Goal: Task Accomplishment & Management: Use online tool/utility

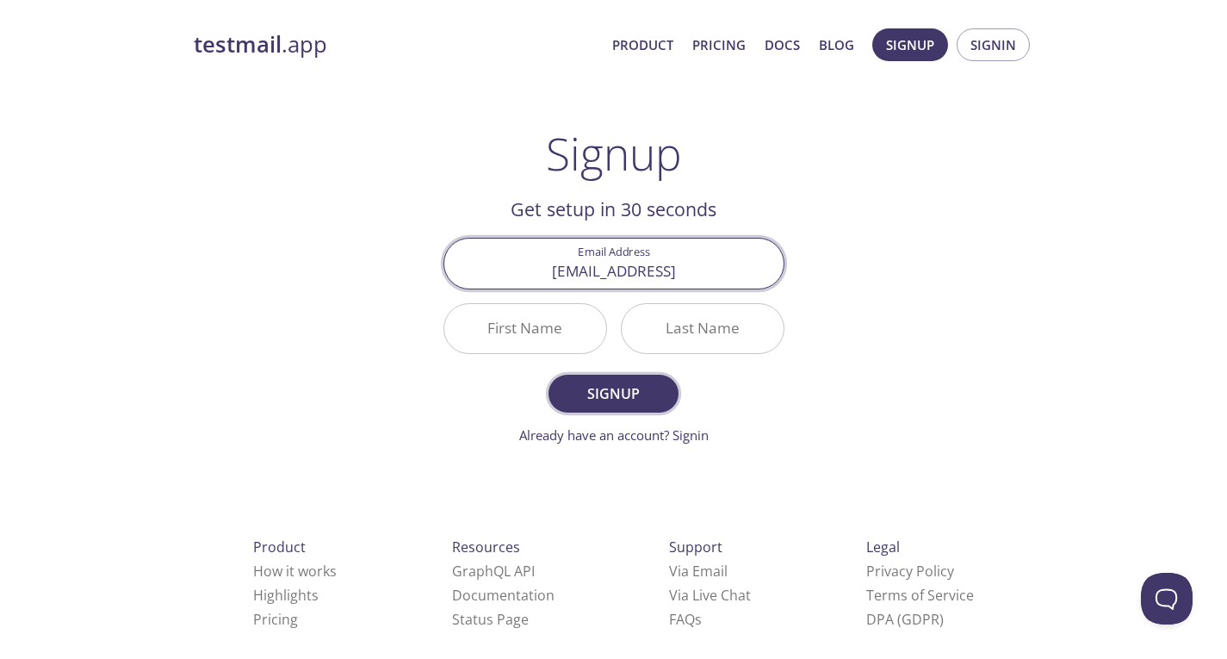
click at [641, 404] on span "Signup" at bounding box center [612, 393] width 91 height 24
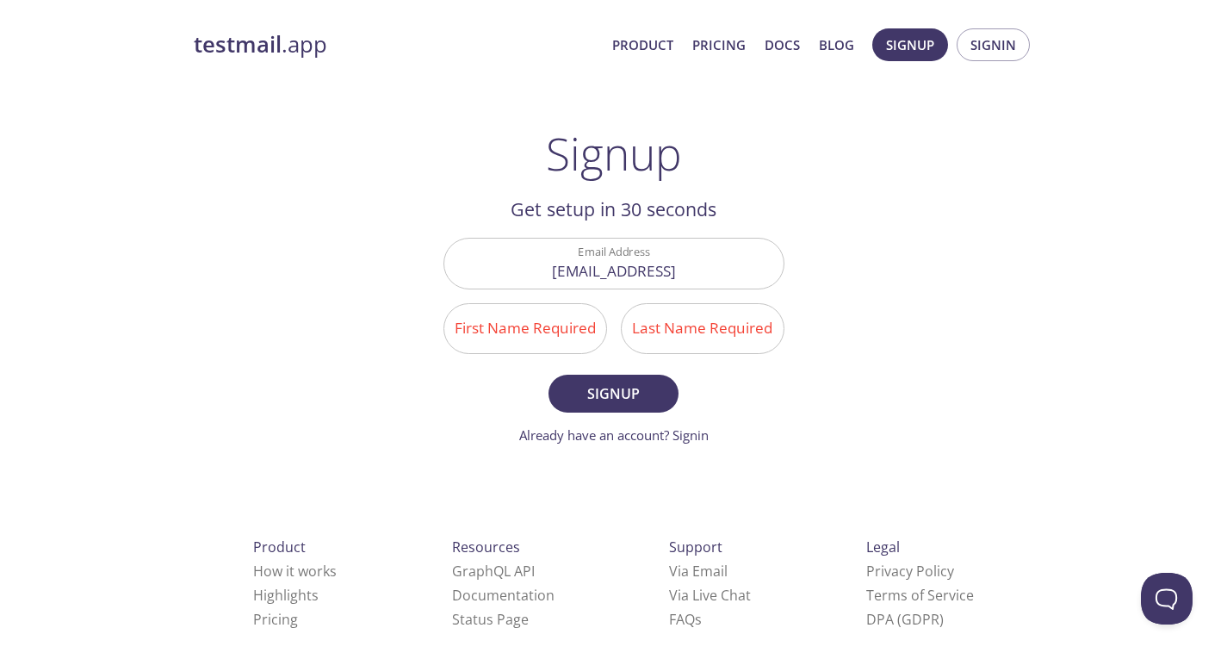
click at [554, 342] on input "First Name Required" at bounding box center [525, 328] width 162 height 49
type input "Kunal"
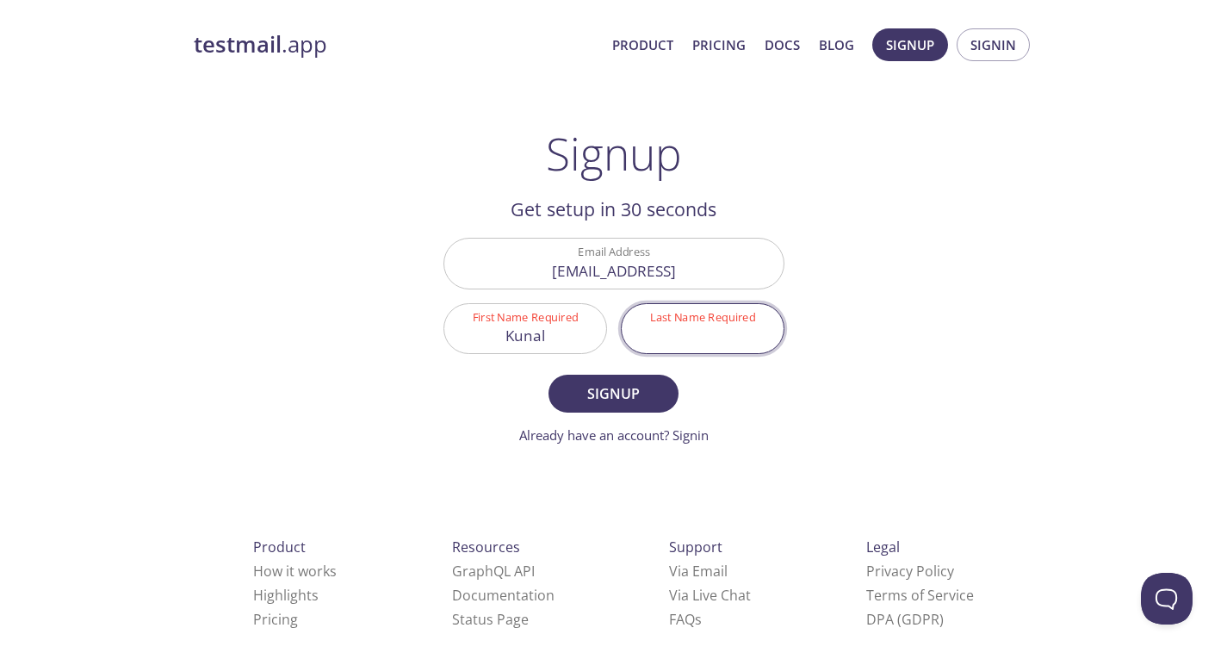
click at [696, 325] on input "Last Name Required" at bounding box center [703, 328] width 162 height 49
type input "i"
type input "[PERSON_NAME]"
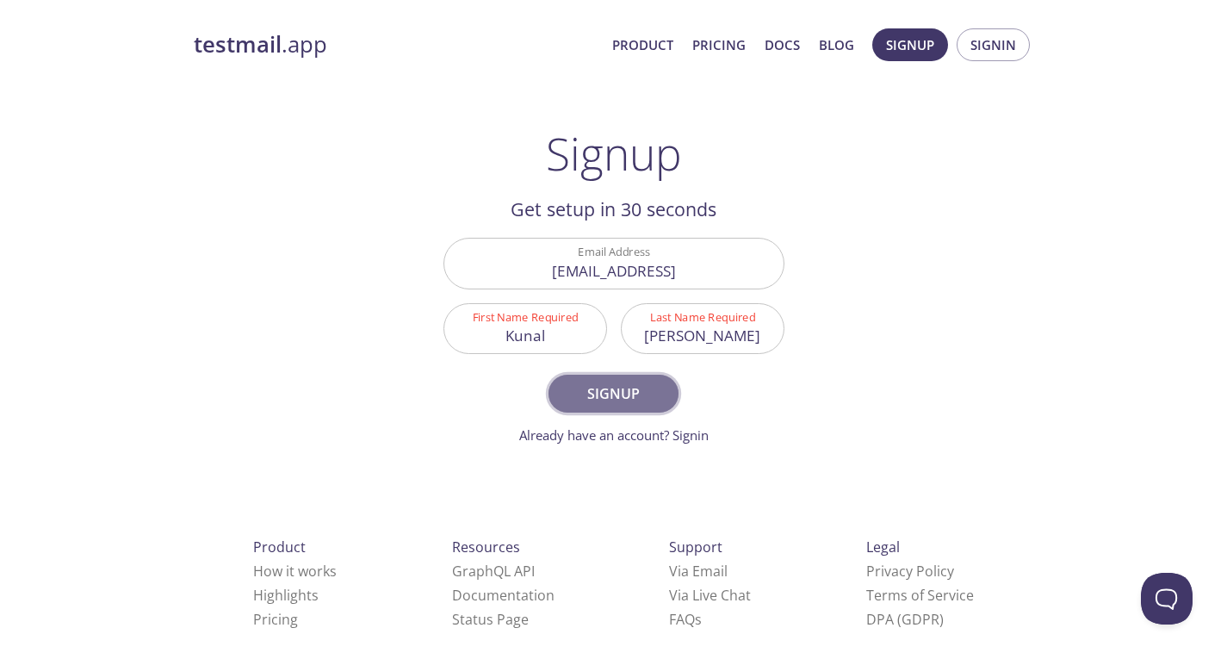
click at [629, 393] on span "Signup" at bounding box center [612, 393] width 91 height 24
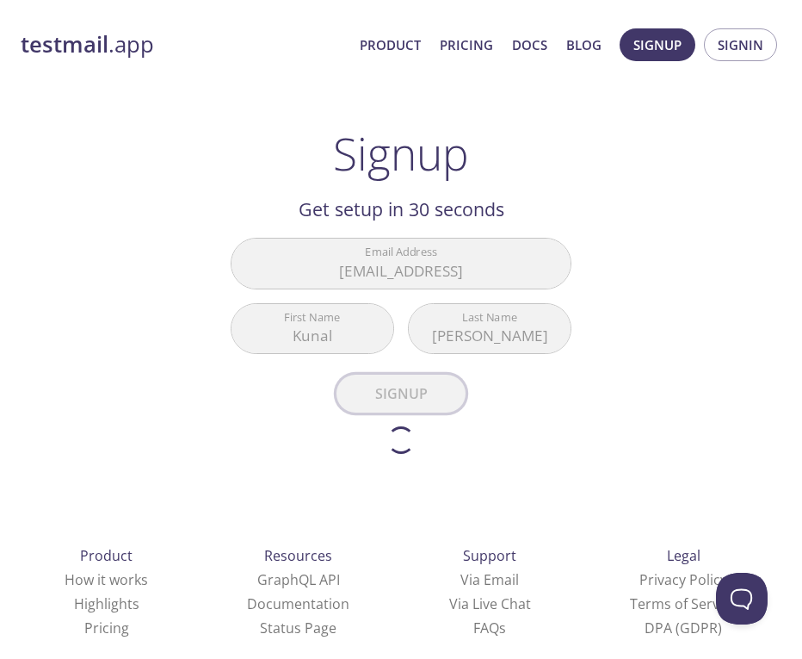
click at [629, 393] on div "testmail .app Product Pricing Docs Blog Signup Signin Signup Get setup in 30 se…" at bounding box center [401, 394] width 802 height 788
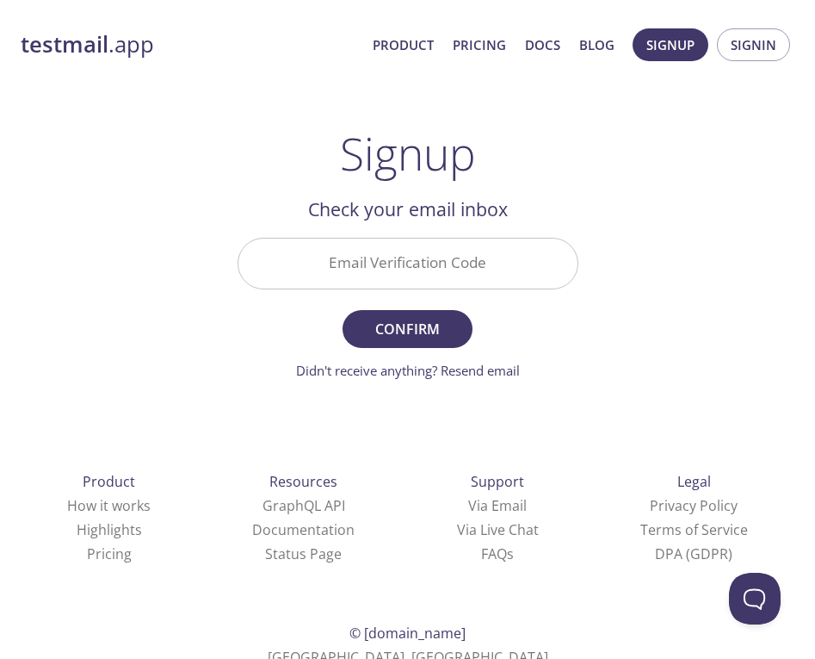
paste input "E4NL5TZ"
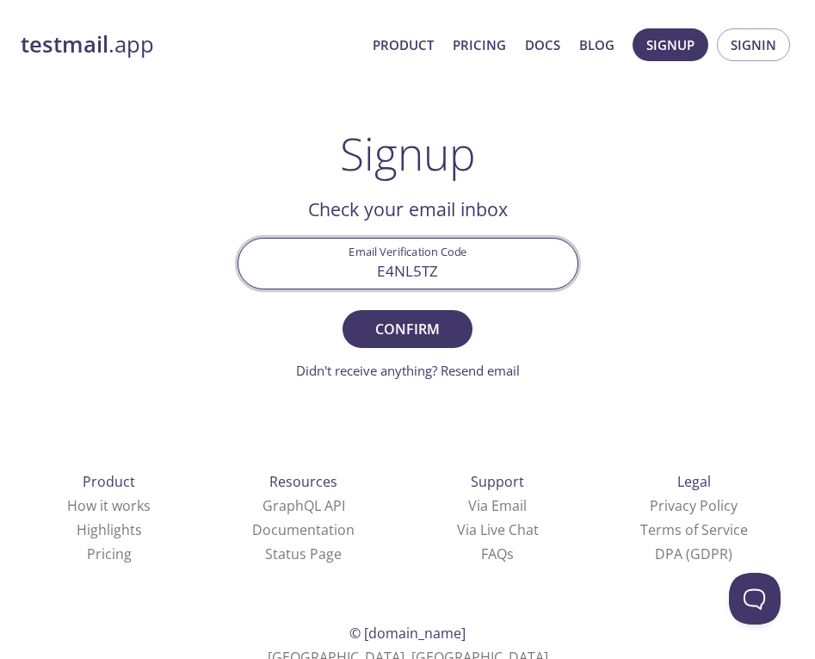
click at [416, 253] on input "E4NL5TZ" at bounding box center [407, 262] width 339 height 49
type input "E4NL5TZ"
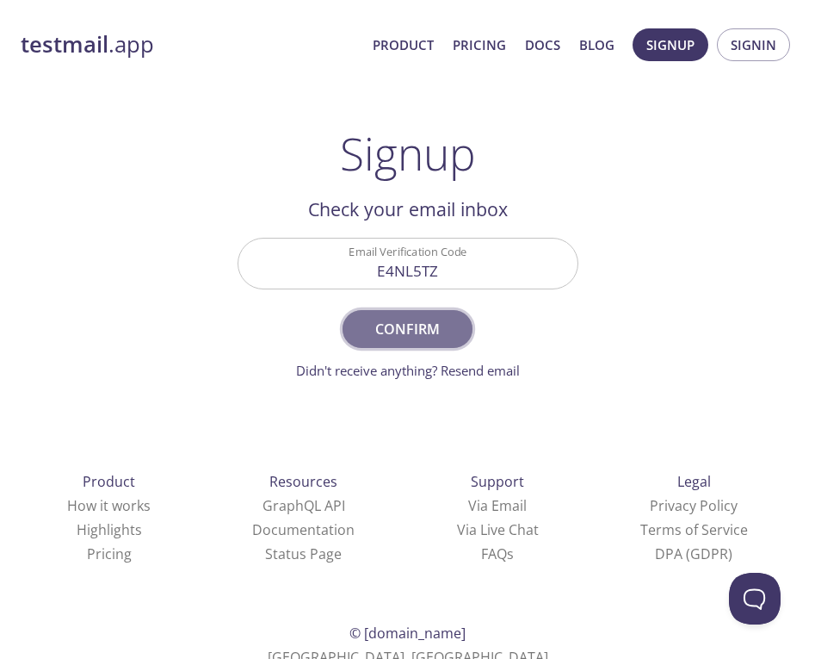
click at [432, 331] on span "Confirm" at bounding box center [407, 329] width 91 height 24
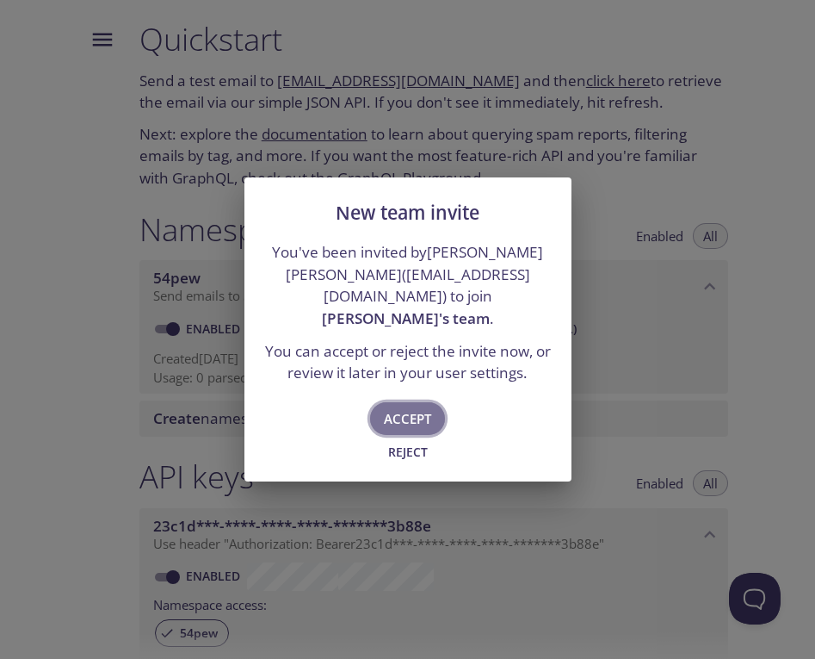
click at [422, 421] on span "Accept" at bounding box center [407, 418] width 47 height 22
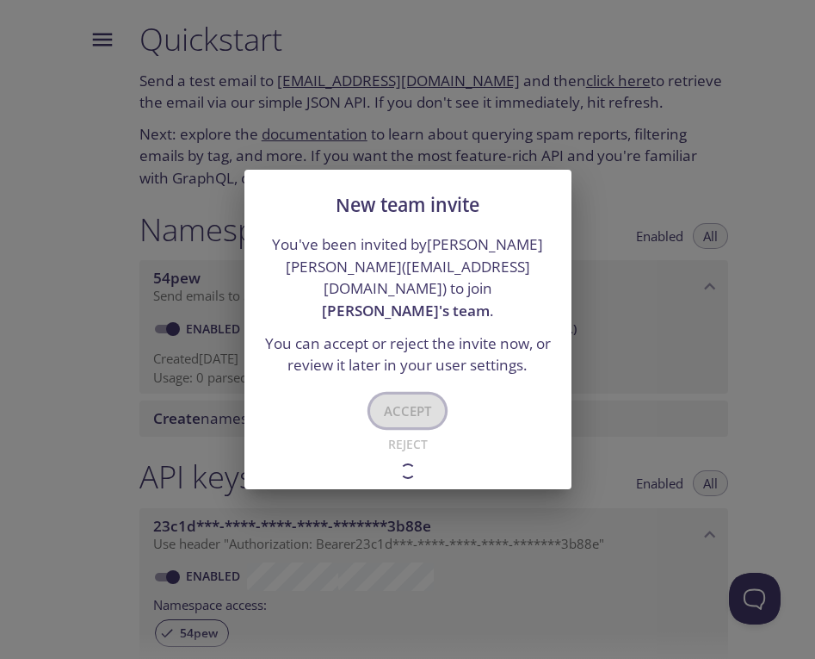
type input "[PERSON_NAME]'s team"
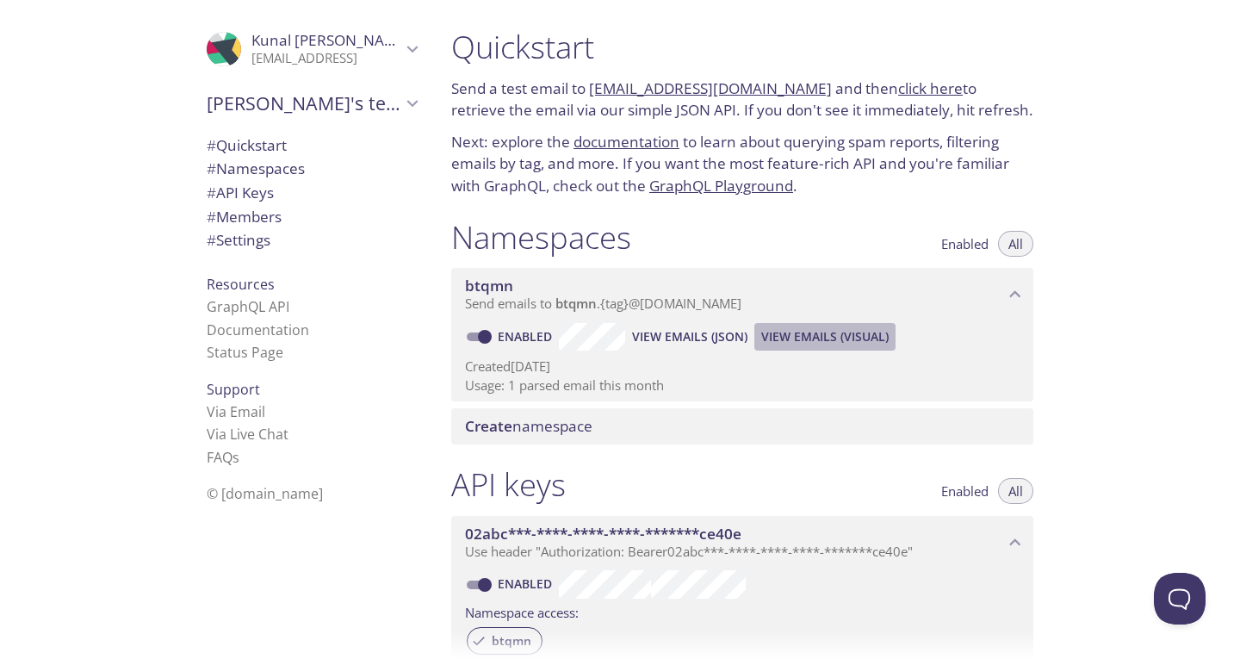
click at [839, 334] on span "View Emails (Visual)" at bounding box center [824, 336] width 127 height 21
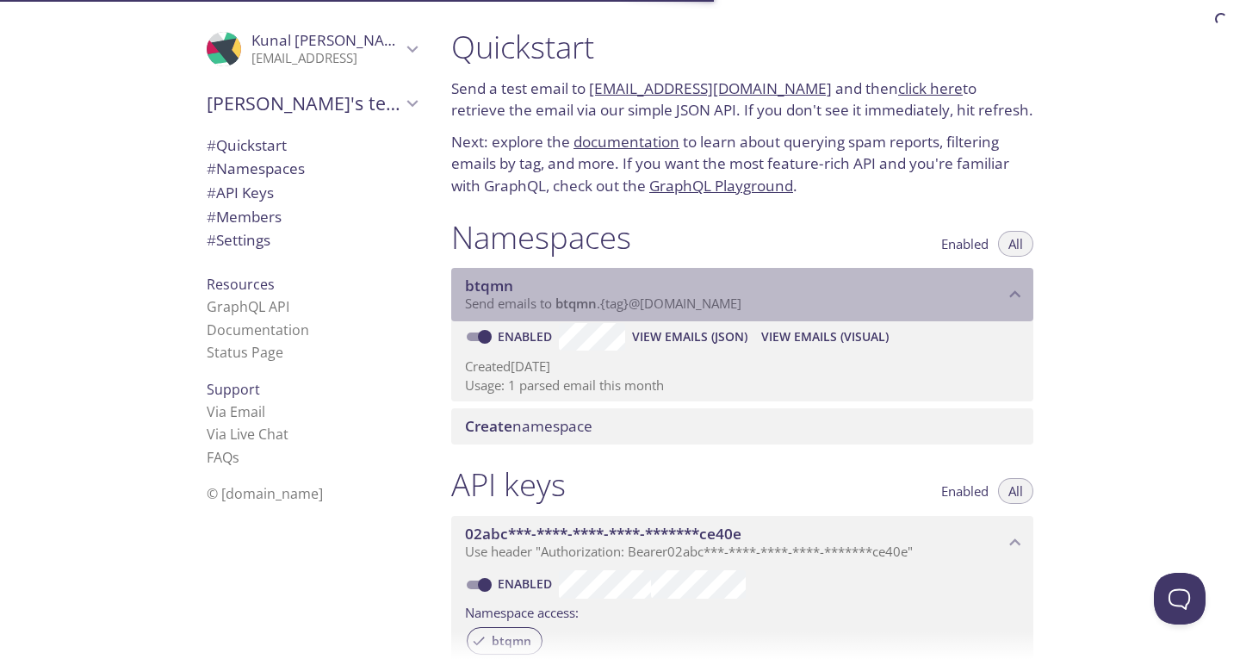
drag, startPoint x: 769, startPoint y: 302, endPoint x: 610, endPoint y: 304, distance: 159.3
click at [610, 304] on p "Send emails to btqmn . {tag} @[DOMAIN_NAME]" at bounding box center [734, 303] width 539 height 17
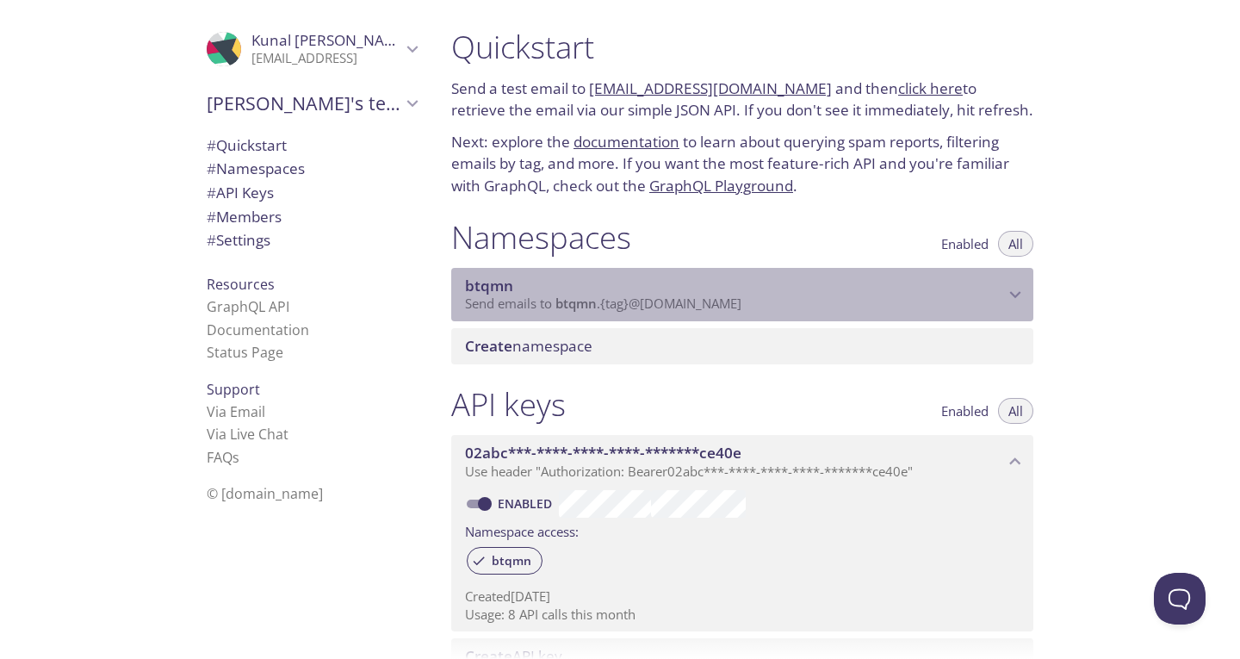
click at [645, 293] on span "btqmn" at bounding box center [734, 285] width 539 height 19
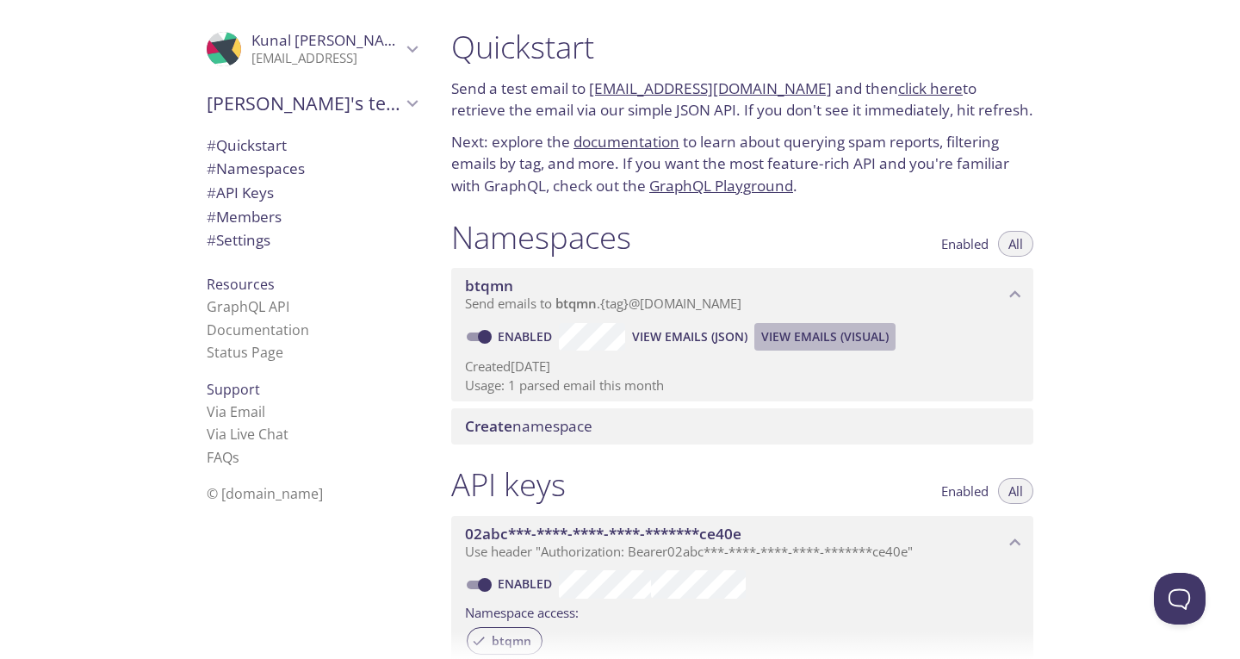
click at [815, 332] on span "View Emails (Visual)" at bounding box center [824, 336] width 127 height 21
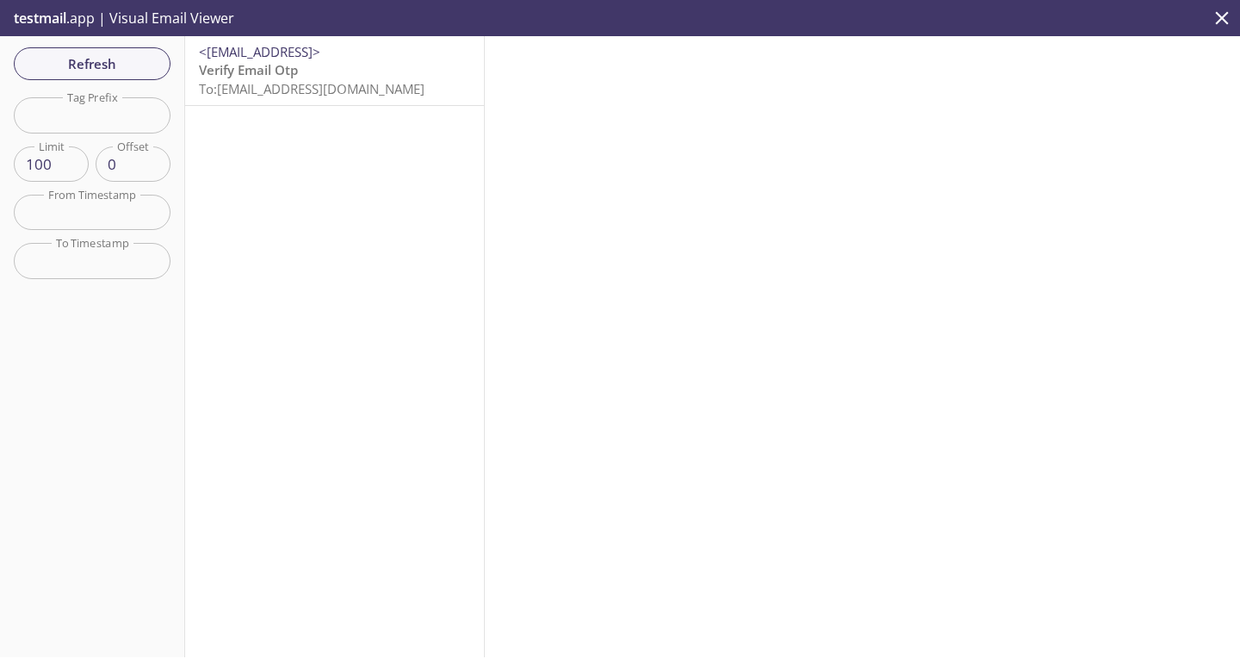
drag, startPoint x: 437, startPoint y: 95, endPoint x: 180, endPoint y: 206, distance: 279.6
click at [180, 202] on div "Refresh Filters Tag Prefix Tag Prefix Limit 100 Limit Offset 0 Offset From Time…" at bounding box center [620, 346] width 1240 height 621
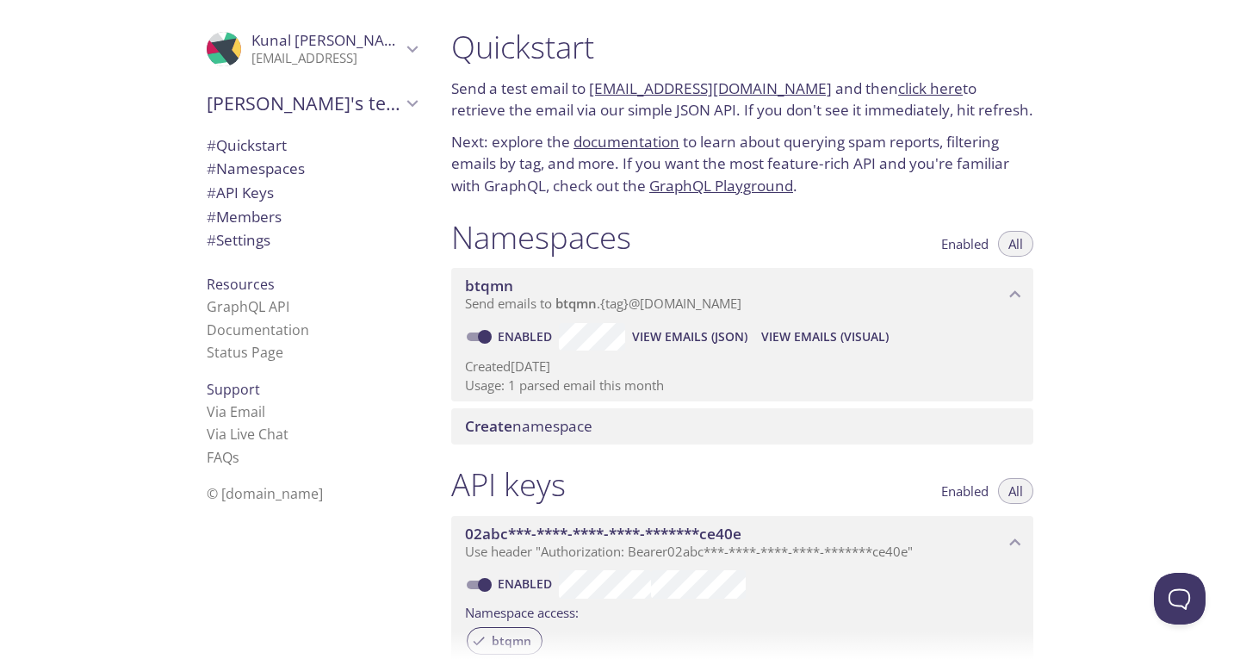
drag, startPoint x: 559, startPoint y: 304, endPoint x: 836, endPoint y: 323, distance: 277.9
click at [836, 323] on div "btqmn Send emails to btqmn . {tag} @[DOMAIN_NAME] Enabled View Emails (JSON) Vi…" at bounding box center [742, 334] width 582 height 133
click at [486, 341] on input "Enabled" at bounding box center [485, 336] width 62 height 21
click at [480, 336] on input "Disabled" at bounding box center [471, 336] width 62 height 21
checkbox input "true"
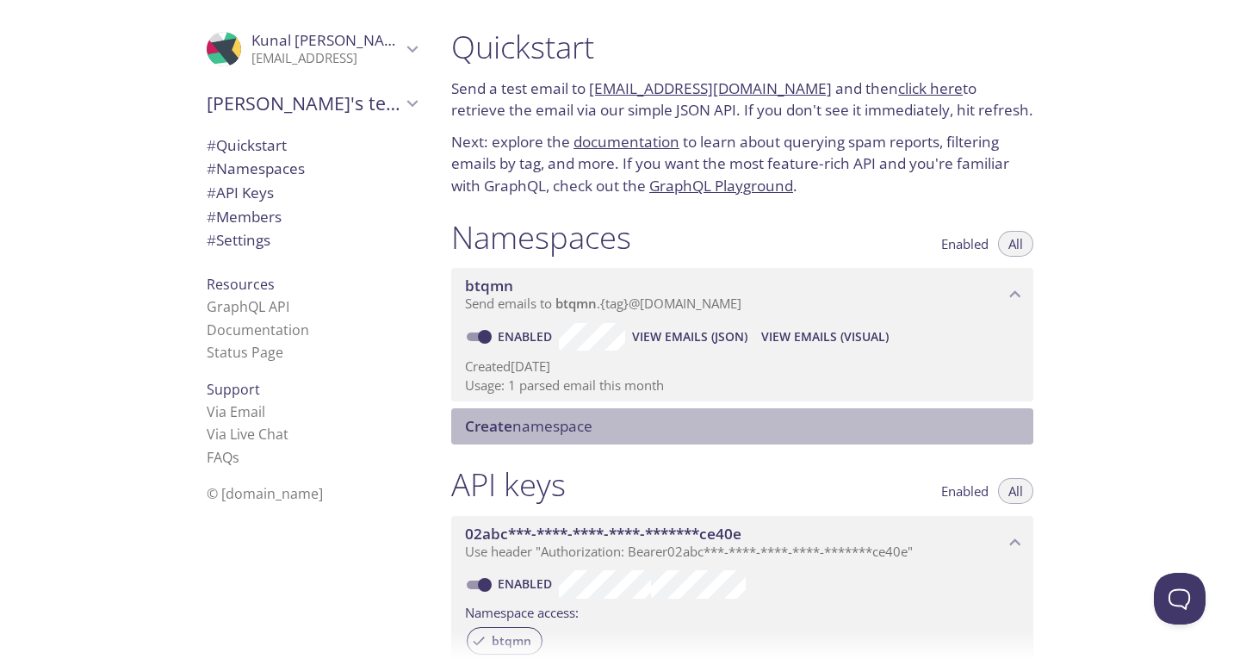
click at [629, 430] on span "Create namespace" at bounding box center [745, 426] width 561 height 19
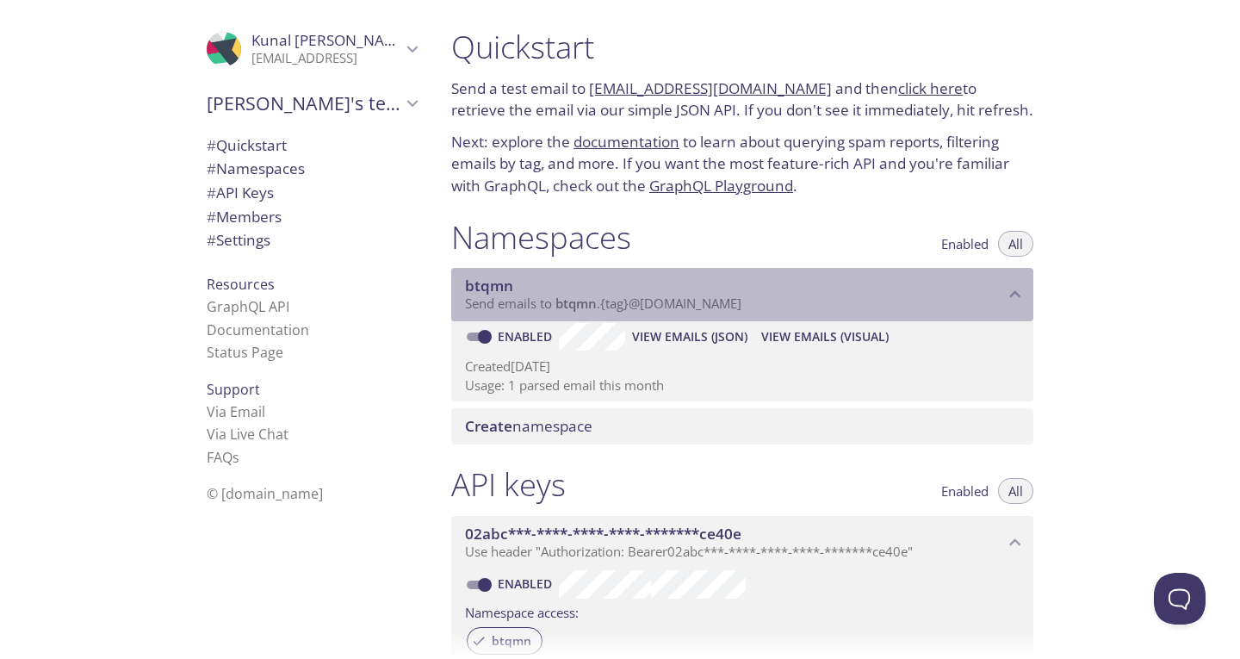
drag, startPoint x: 560, startPoint y: 305, endPoint x: 757, endPoint y: 315, distance: 196.6
click at [757, 315] on div "btqmn Send emails to btqmn . {tag} @[DOMAIN_NAME]" at bounding box center [742, 294] width 582 height 53
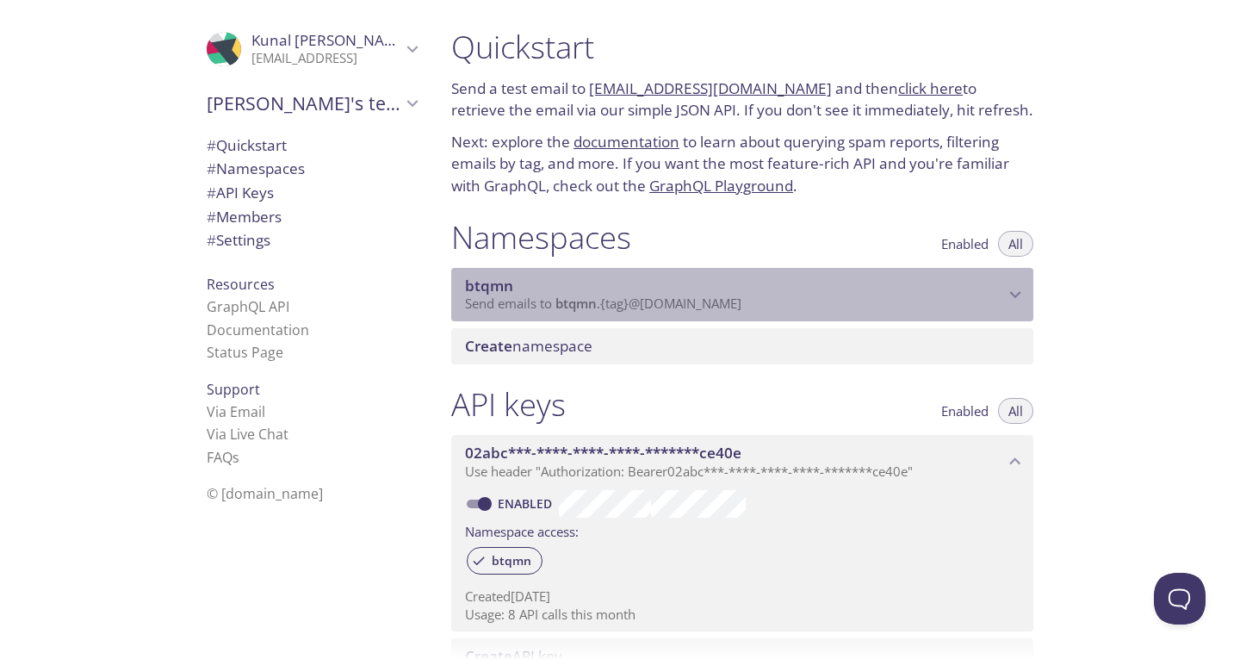
click at [748, 288] on span "btqmn" at bounding box center [734, 285] width 539 height 19
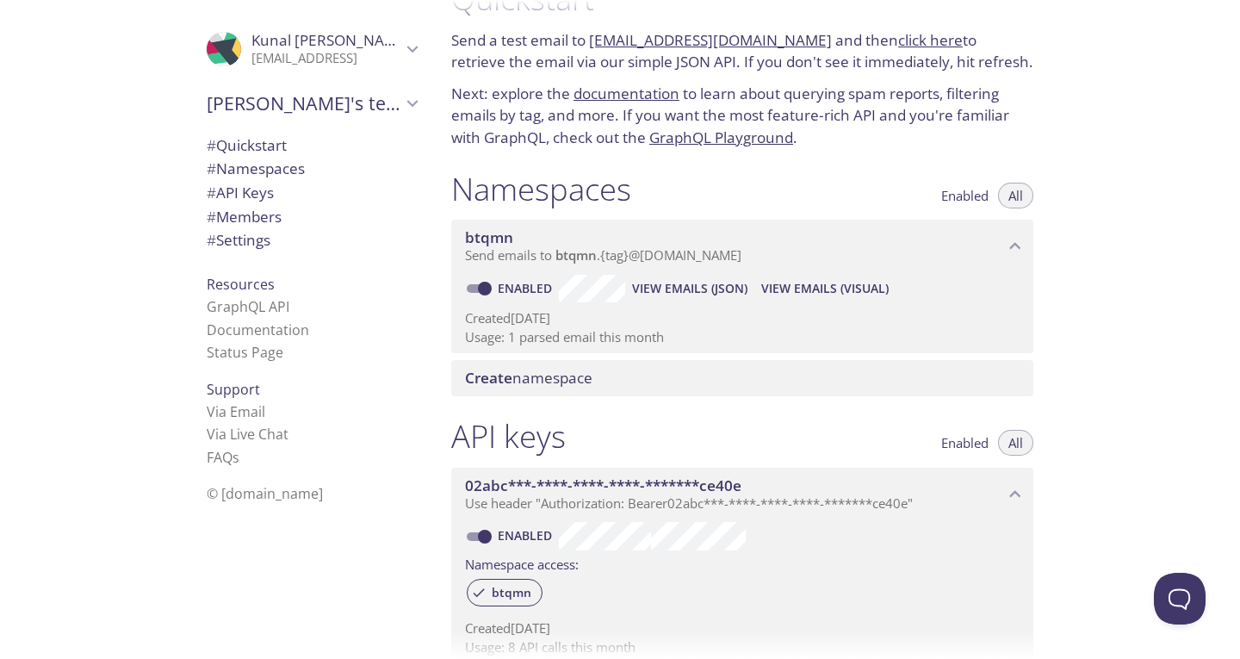
scroll to position [14, 0]
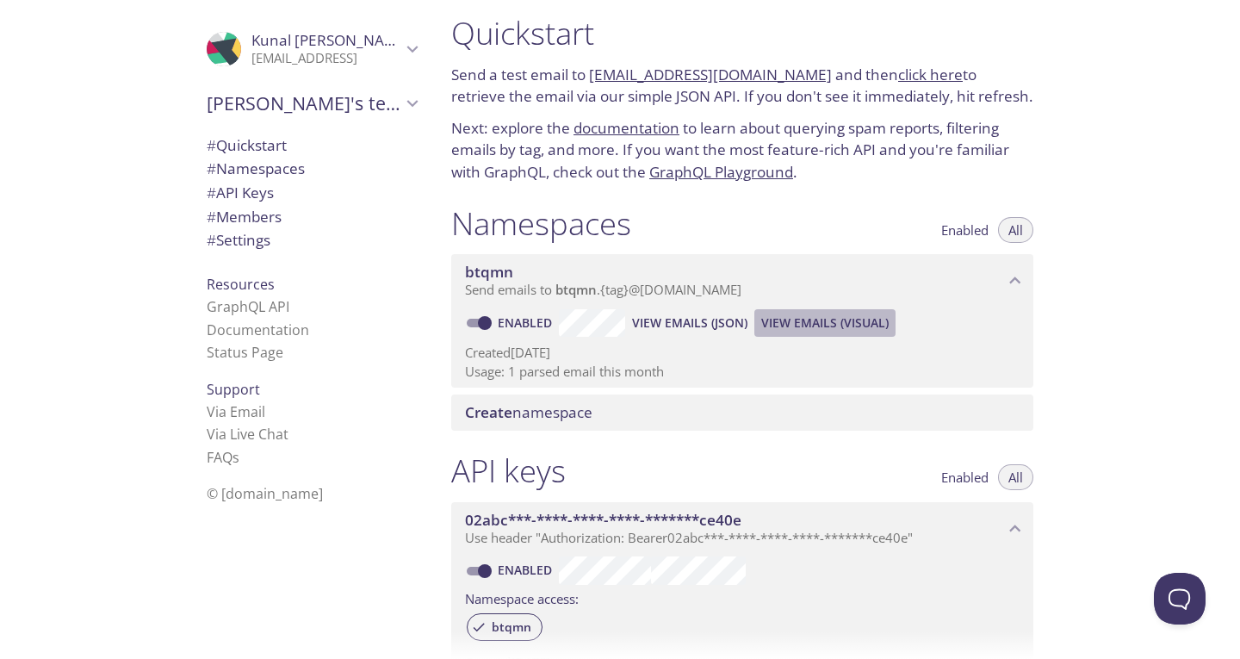
click at [827, 318] on span "View Emails (Visual)" at bounding box center [824, 323] width 127 height 21
click at [847, 319] on span "View Emails (Visual)" at bounding box center [824, 323] width 127 height 21
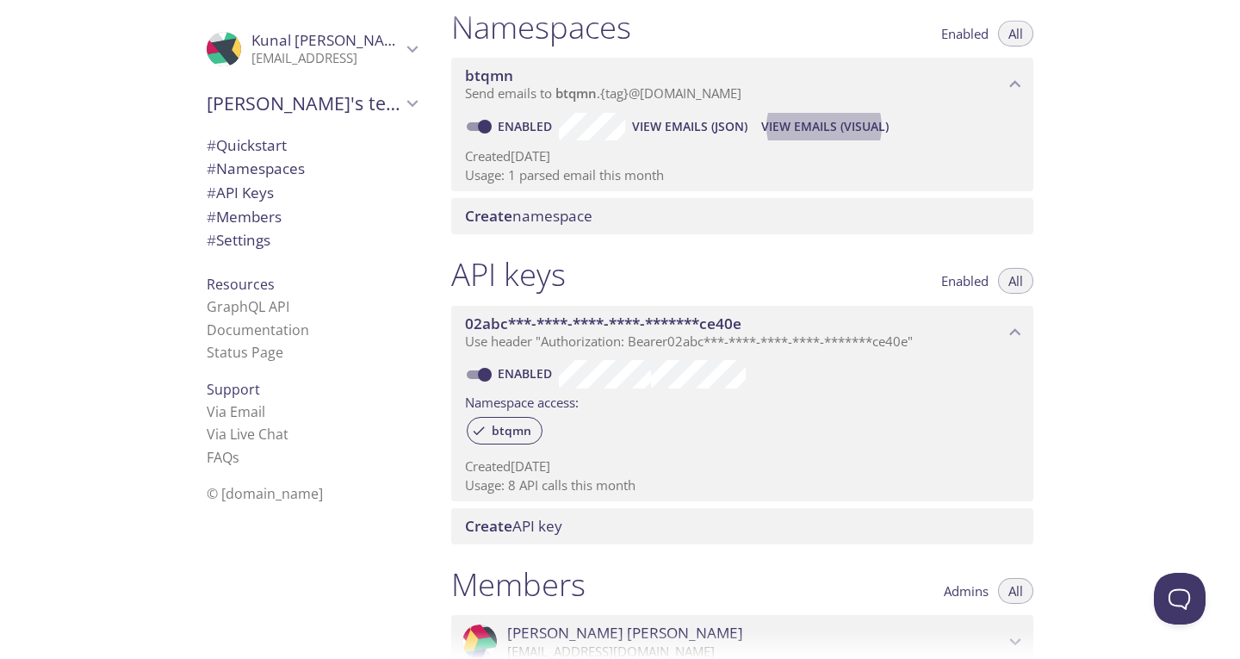
scroll to position [211, 0]
click at [829, 121] on span "View Emails (Visual)" at bounding box center [824, 125] width 127 height 21
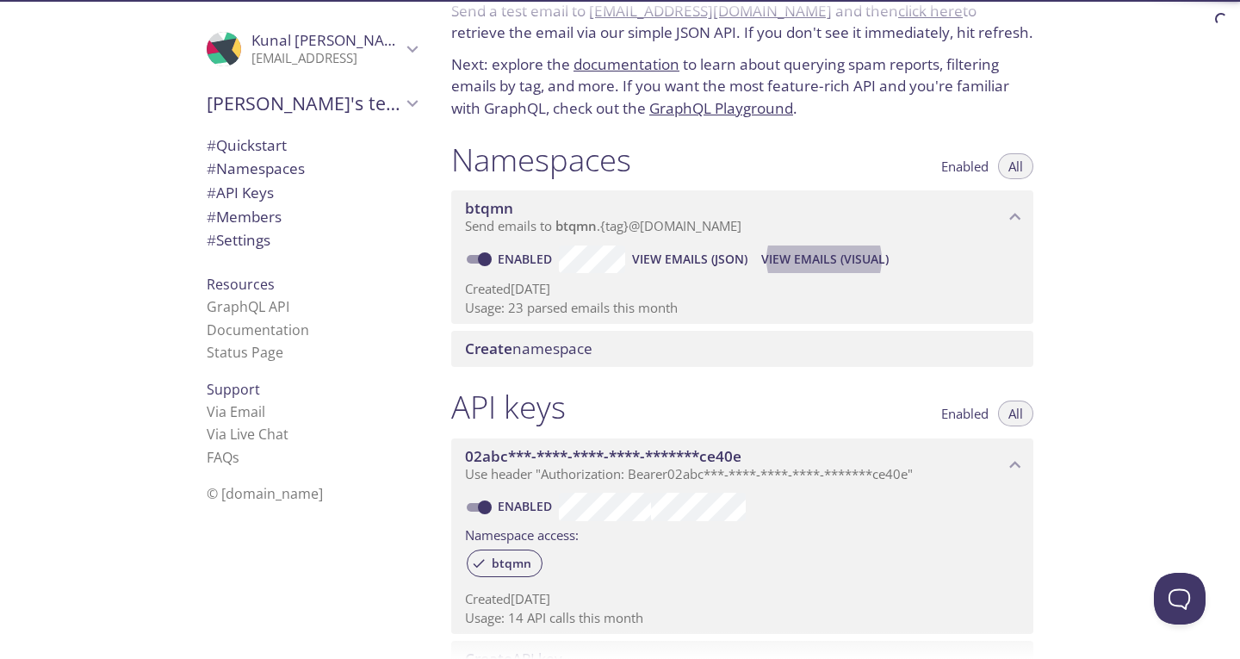
scroll to position [27, 0]
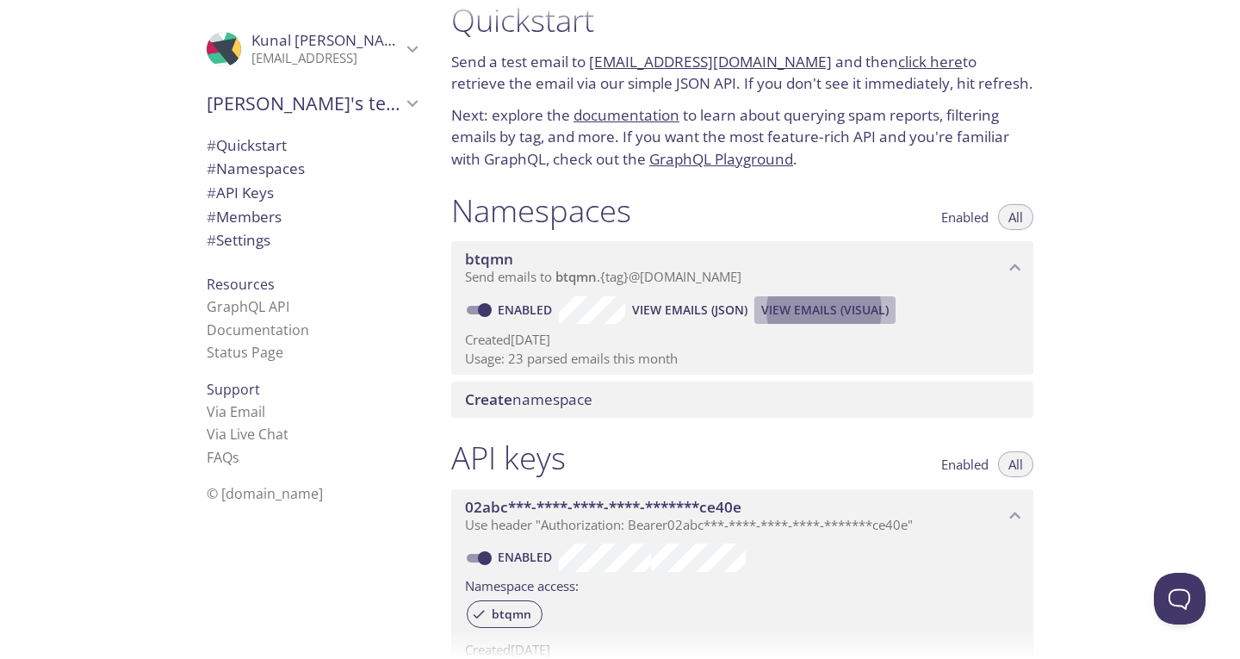
click at [847, 307] on span "View Emails (Visual)" at bounding box center [824, 310] width 127 height 21
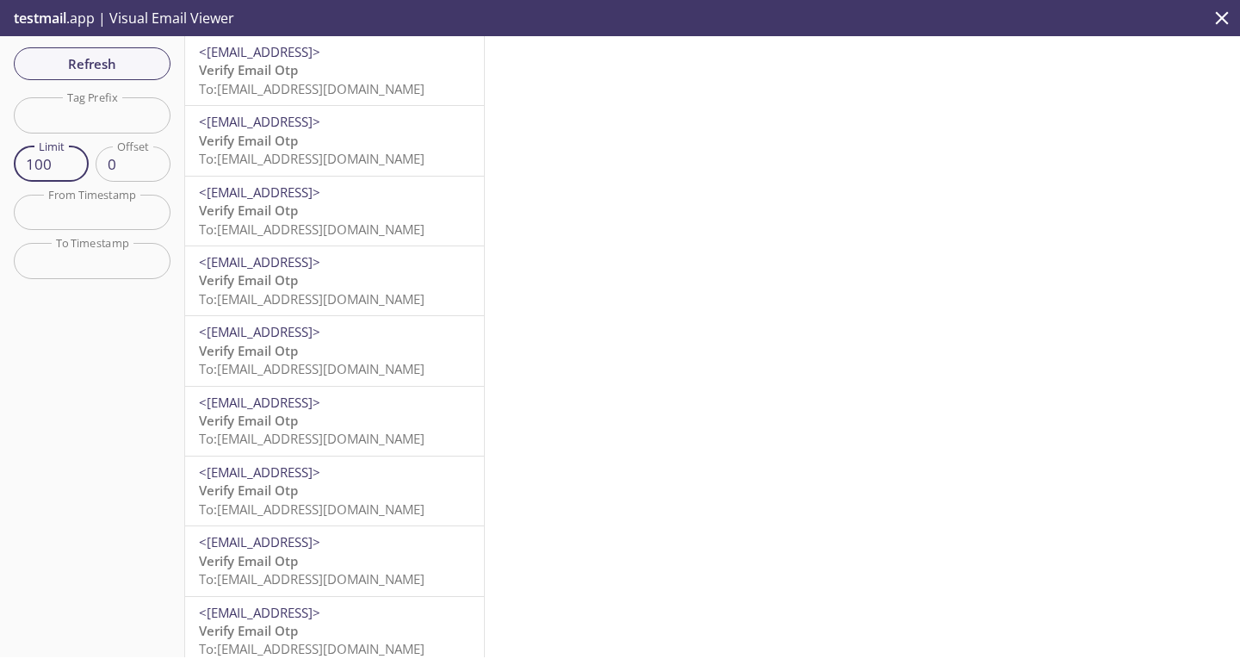
click at [57, 163] on input "100" at bounding box center [51, 163] width 75 height 35
click at [68, 156] on input "101" at bounding box center [51, 163] width 75 height 35
type input "100"
click at [127, 76] on button "Refresh" at bounding box center [92, 63] width 157 height 33
click at [85, 54] on span "Refresh" at bounding box center [92, 64] width 129 height 22
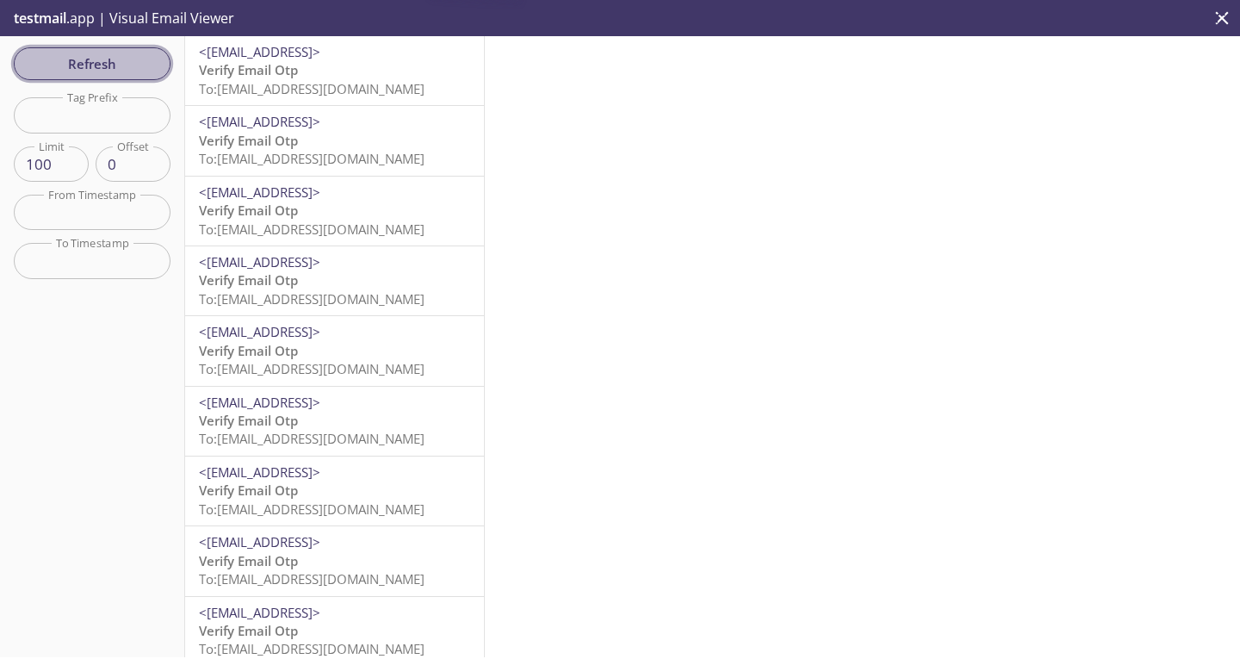
click at [85, 54] on span "Refresh" at bounding box center [92, 64] width 129 height 22
click at [115, 55] on span "Refresh" at bounding box center [92, 64] width 129 height 22
click at [127, 72] on span "Refresh" at bounding box center [92, 64] width 129 height 22
click at [59, 170] on input "100" at bounding box center [51, 163] width 75 height 35
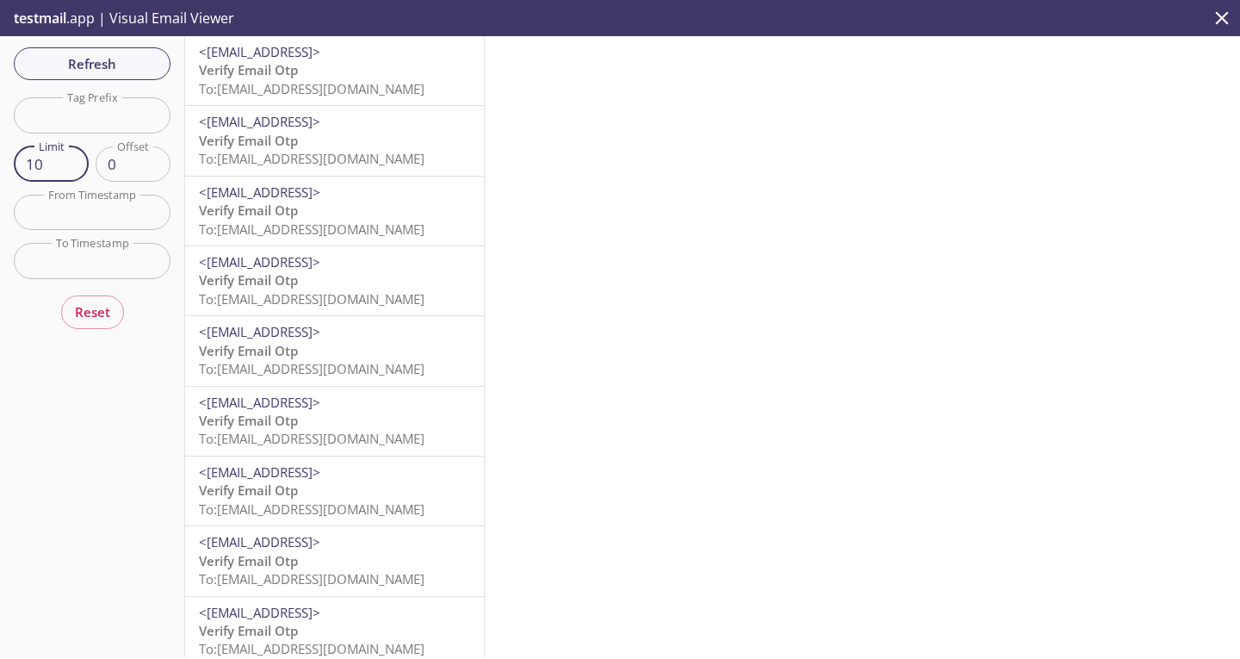
type input "1"
type input "100"
click at [59, 170] on input "100" at bounding box center [51, 163] width 75 height 35
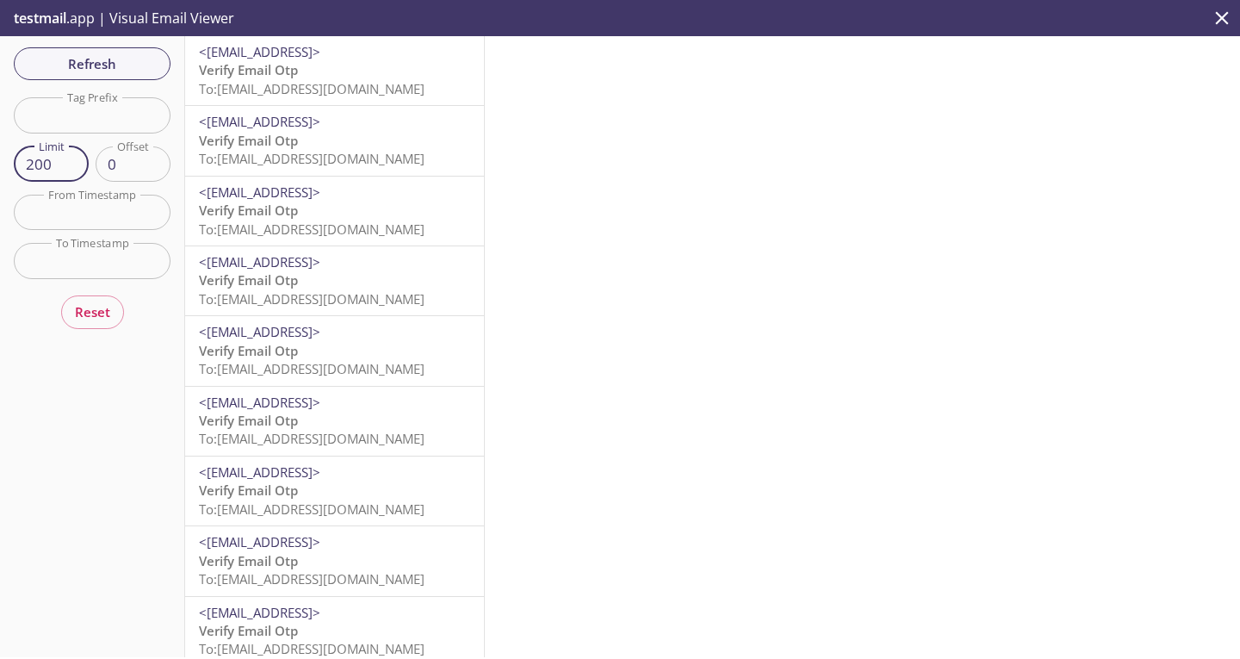
type input "100"
click at [152, 158] on input "1" at bounding box center [133, 163] width 75 height 35
click at [153, 168] on input "0" at bounding box center [133, 163] width 75 height 35
click at [153, 168] on input "-1" at bounding box center [133, 163] width 75 height 35
type input "0"
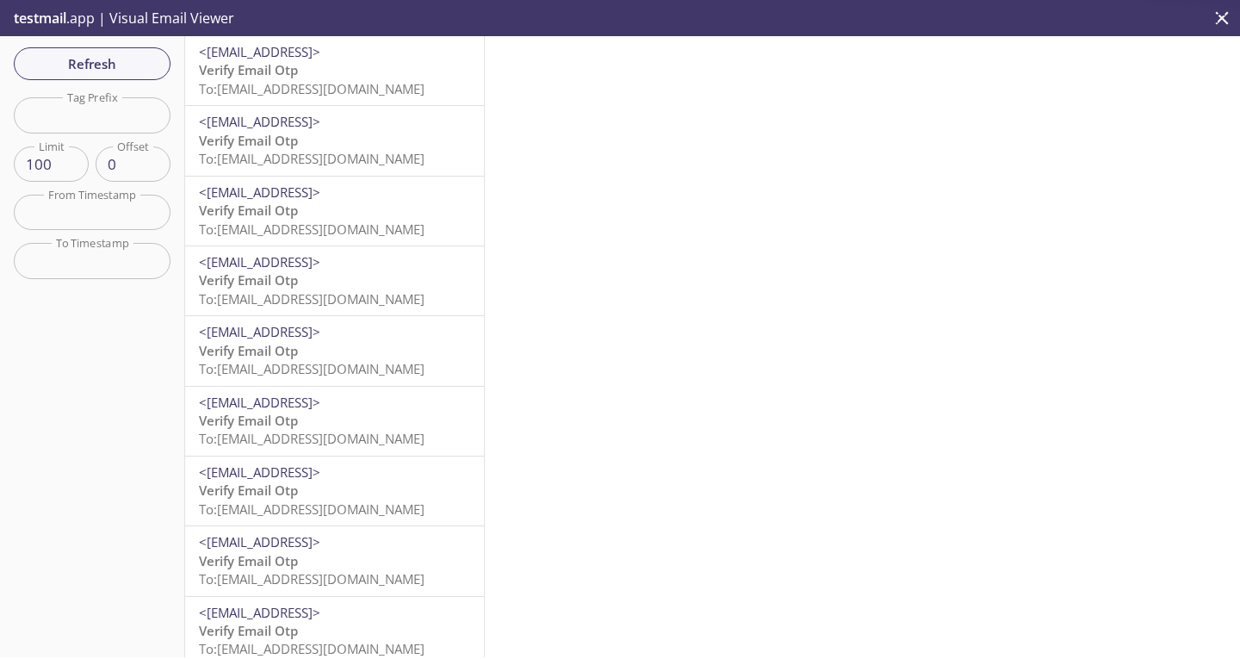
click at [31, 426] on div "Refresh Filters Tag Prefix Tag Prefix Limit 100 Limit Offset 0 Offset From Time…" at bounding box center [92, 346] width 185 height 621
click at [89, 401] on div "Refresh Filters Tag Prefix Tag Prefix Limit 100 Limit Offset 0 Offset From Time…" at bounding box center [92, 346] width 185 height 621
click at [112, 54] on span "Refresh" at bounding box center [92, 64] width 129 height 22
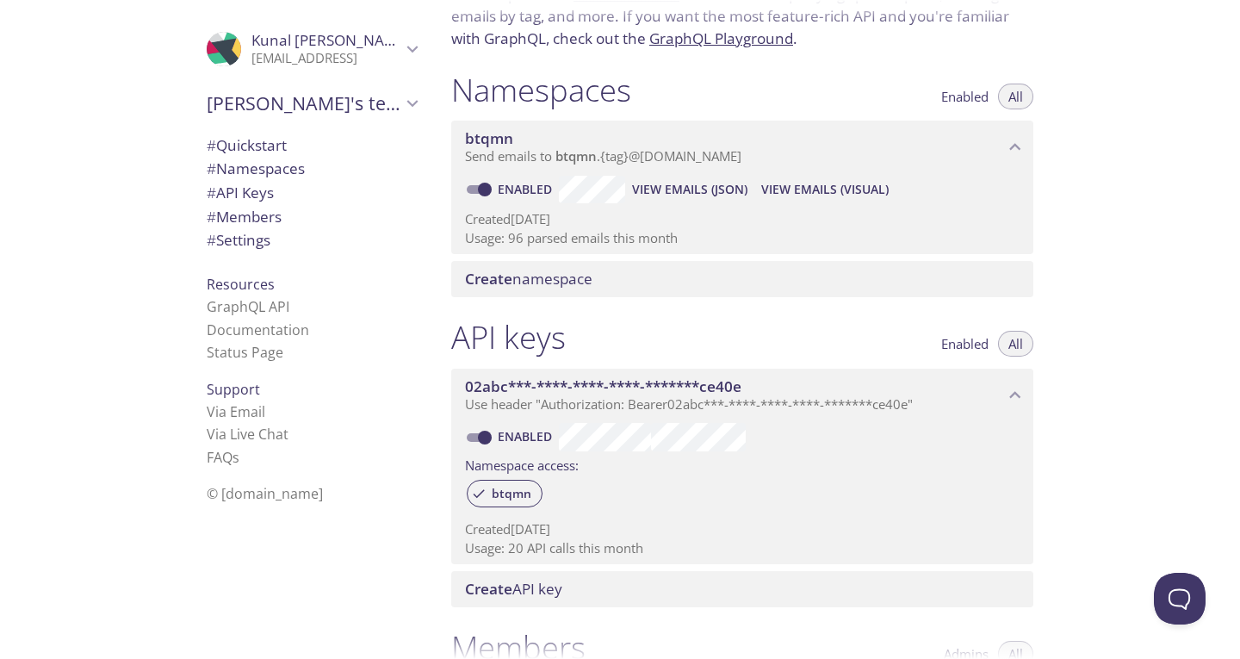
scroll to position [167, 0]
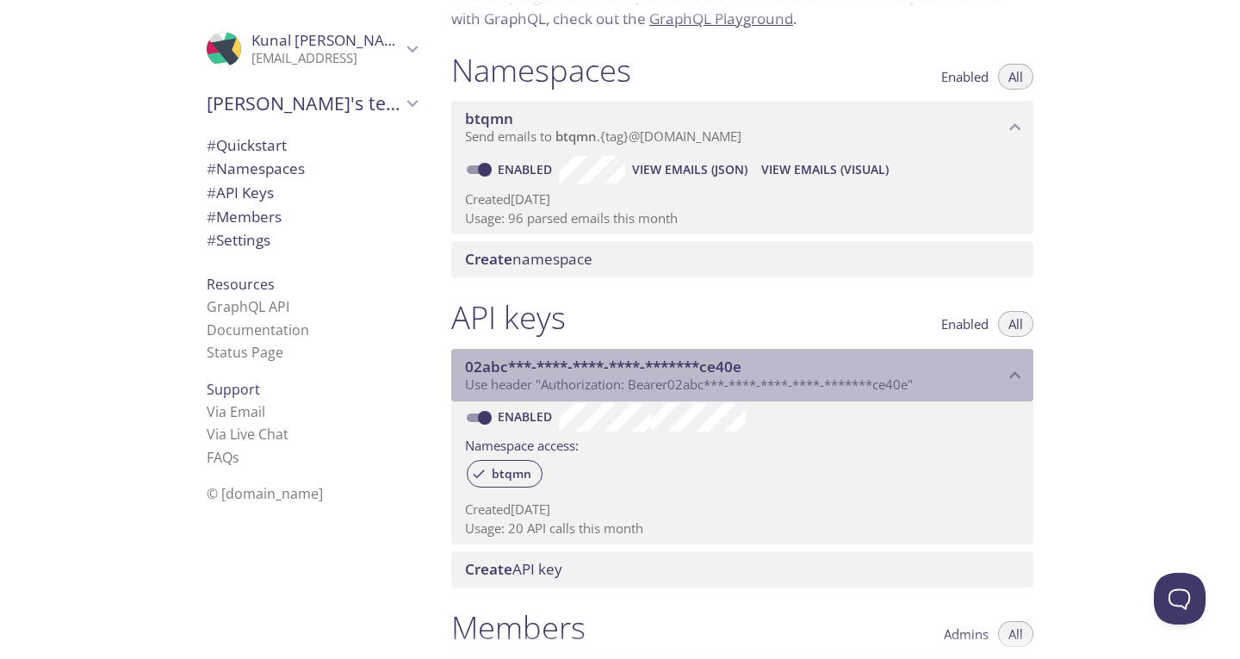
click at [693, 366] on span "02abc***-****-****-****-*******ce40e" at bounding box center [603, 366] width 276 height 20
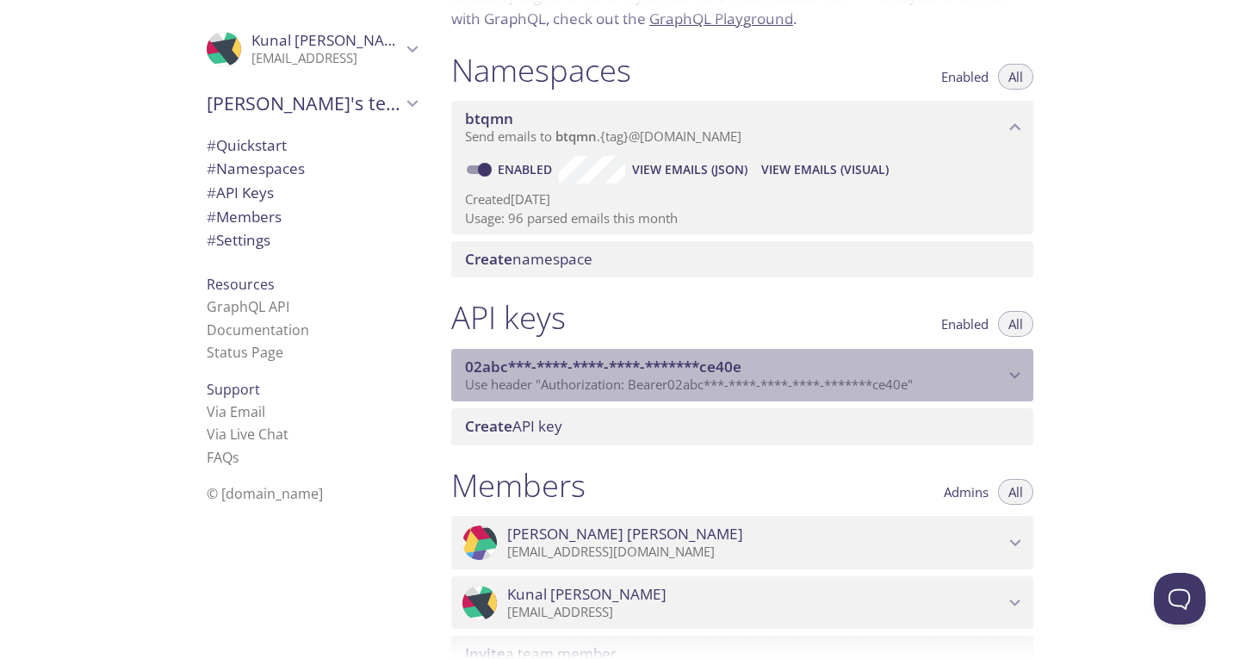
click at [693, 366] on span "02abc***-****-****-****-*******ce40e" at bounding box center [603, 366] width 276 height 20
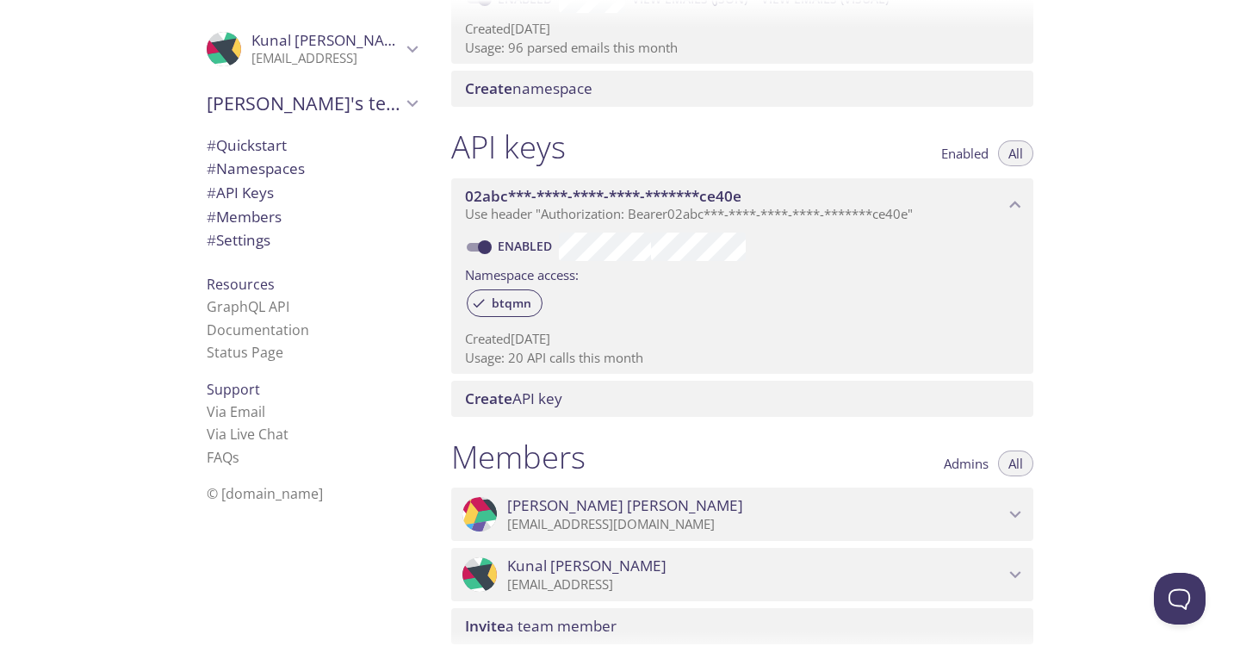
scroll to position [341, 0]
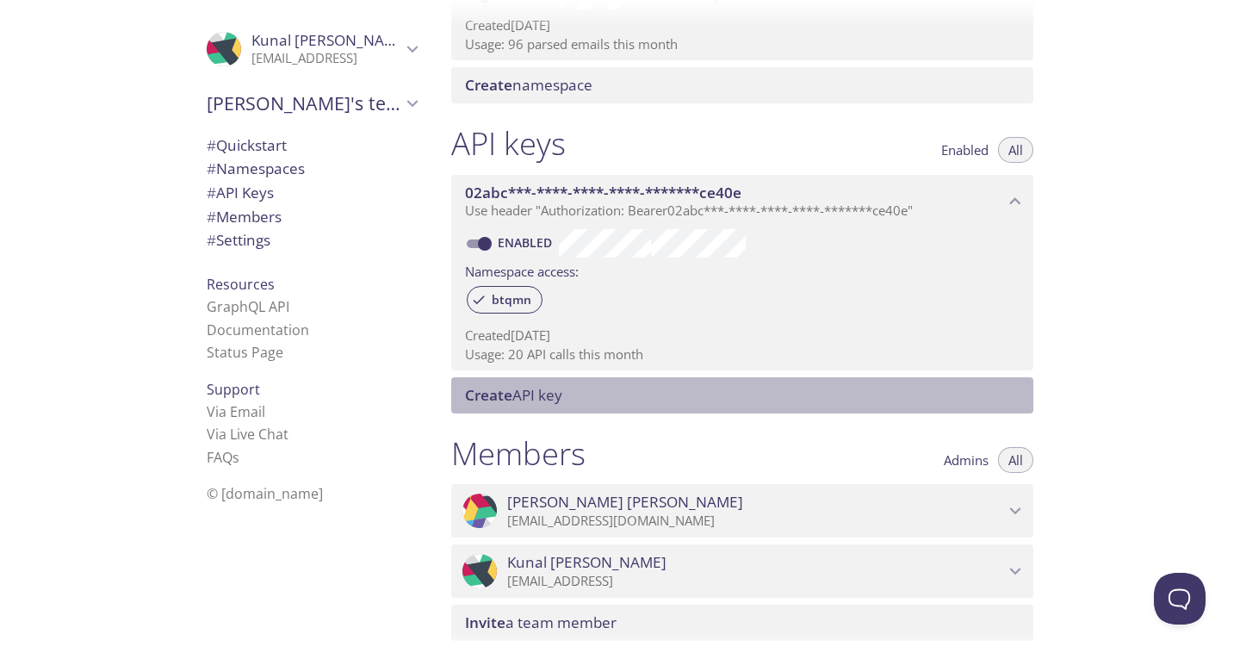
click at [635, 410] on div "Create API key" at bounding box center [742, 395] width 582 height 36
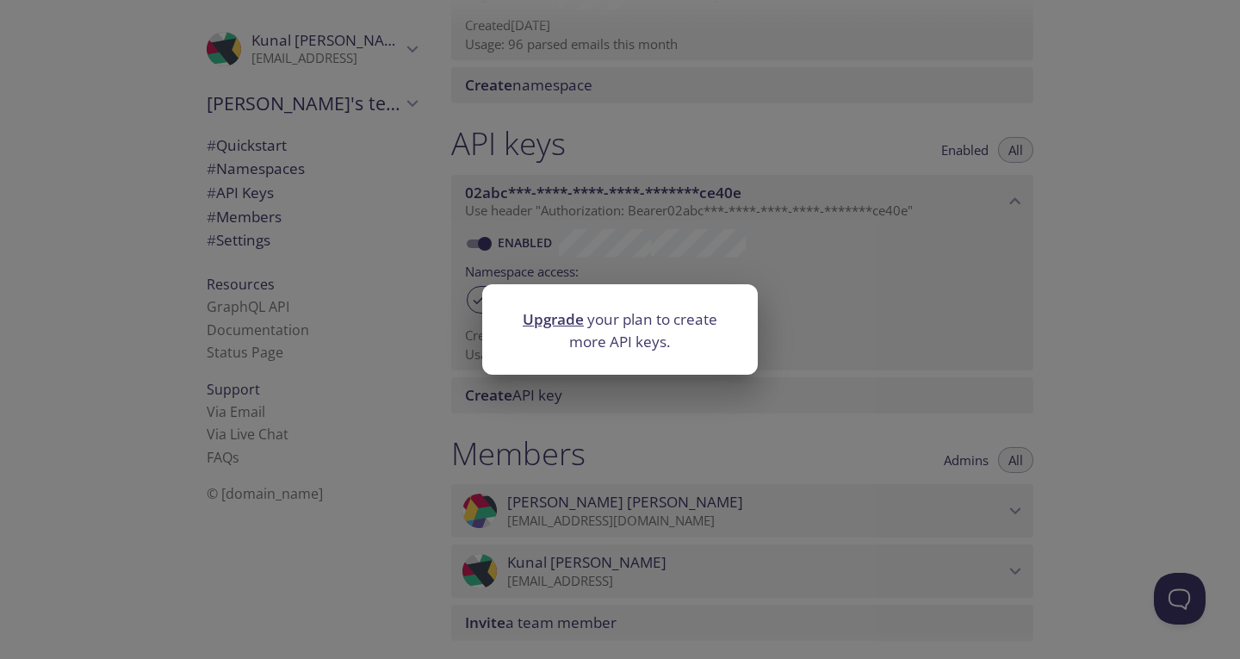
click at [862, 325] on div "Upgrade your plan to create more API keys." at bounding box center [620, 329] width 1240 height 659
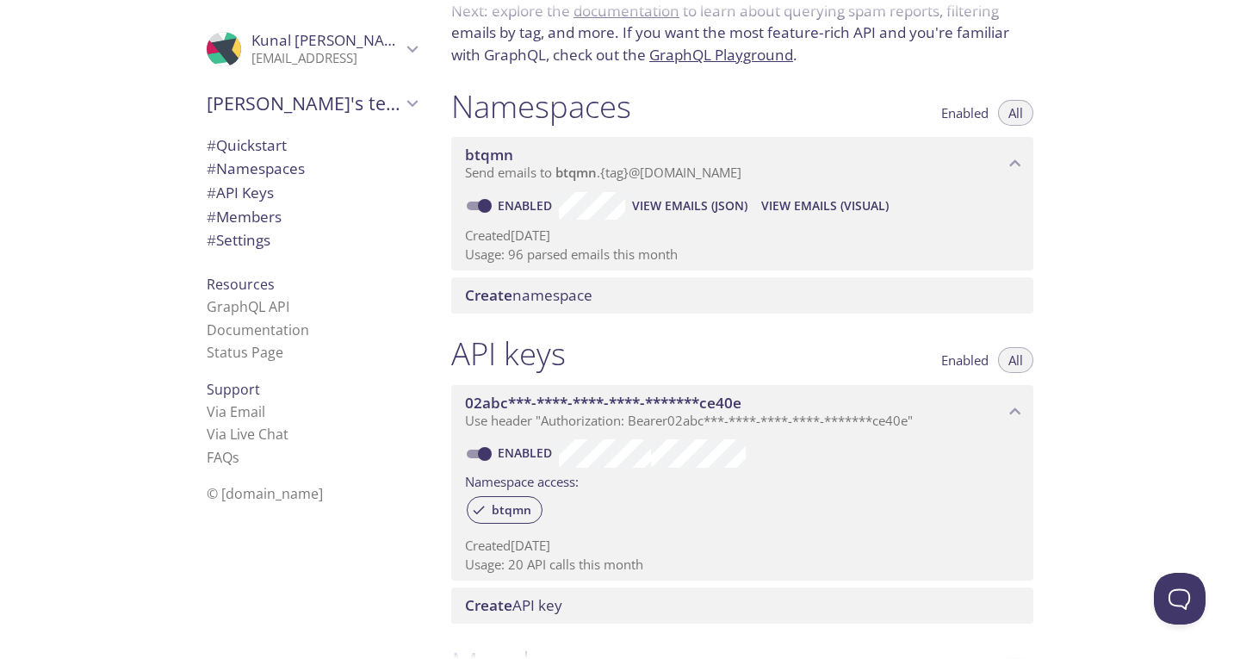
scroll to position [0, 0]
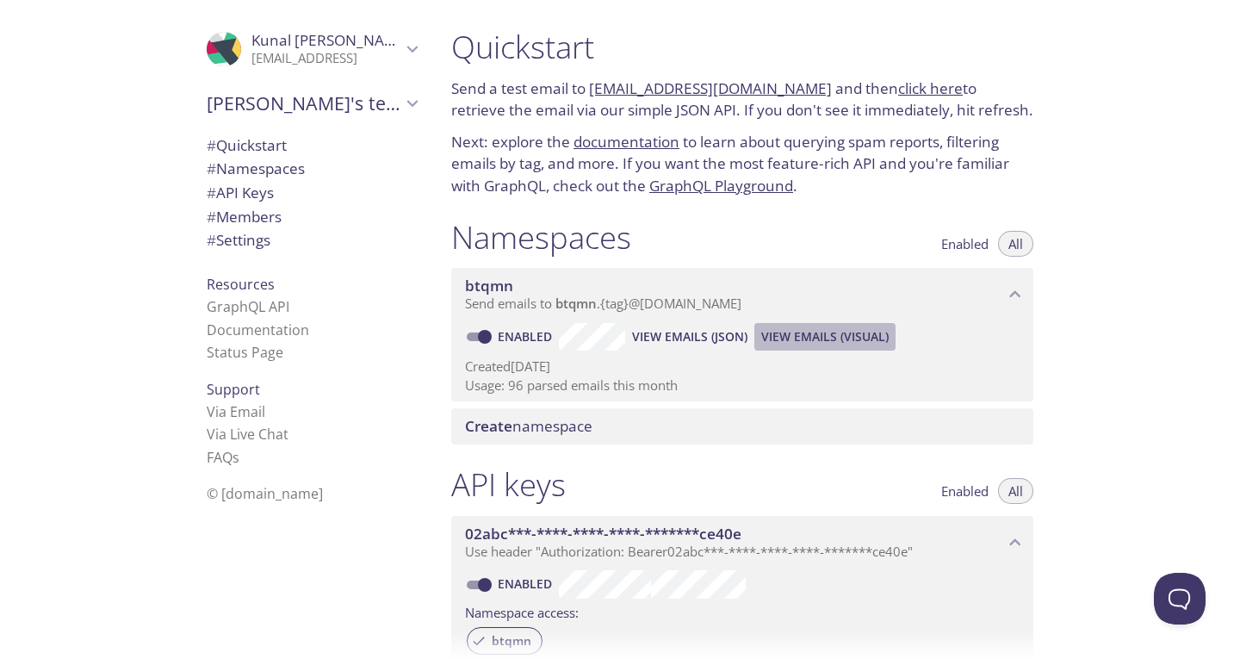
click at [819, 333] on span "View Emails (Visual)" at bounding box center [824, 336] width 127 height 21
click at [864, 333] on span "View Emails (Visual)" at bounding box center [824, 336] width 127 height 21
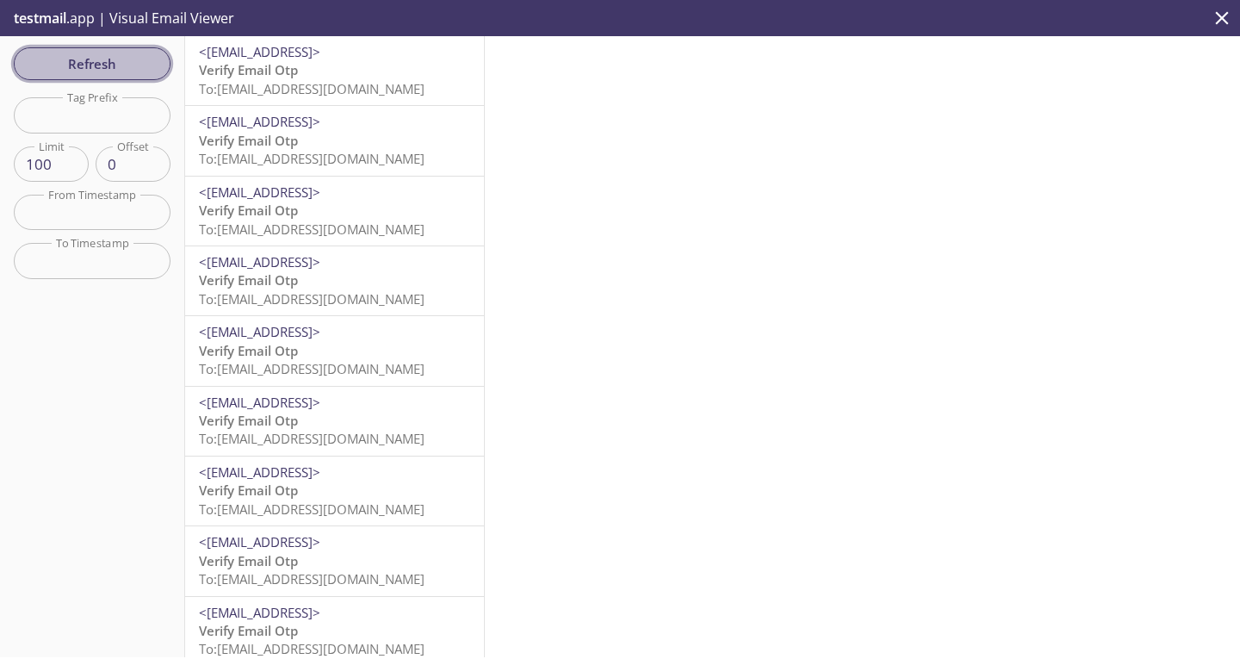
click at [104, 64] on span "Refresh" at bounding box center [92, 64] width 129 height 22
click at [132, 54] on span "Refresh" at bounding box center [92, 64] width 129 height 22
